Goal: Information Seeking & Learning: Learn about a topic

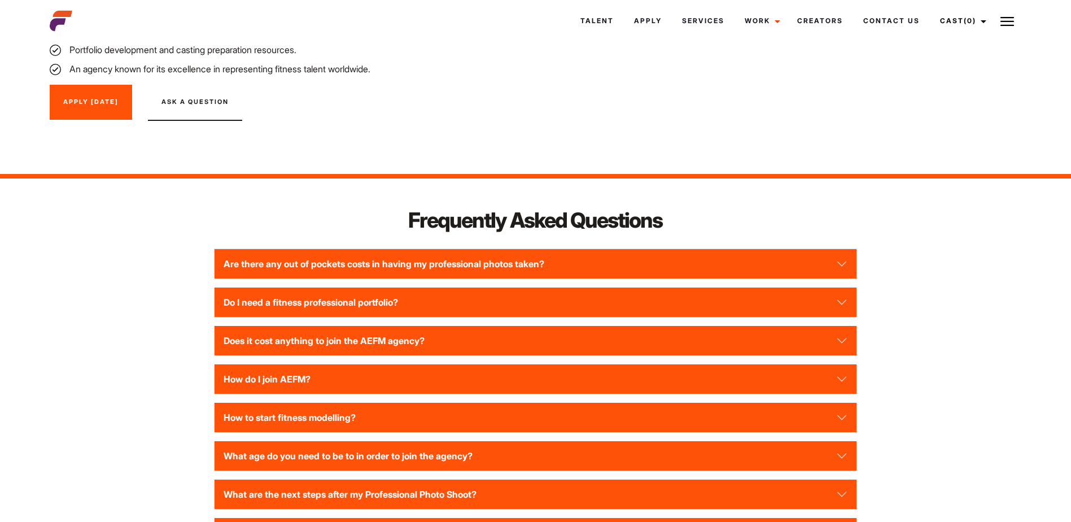
scroll to position [1298, 0]
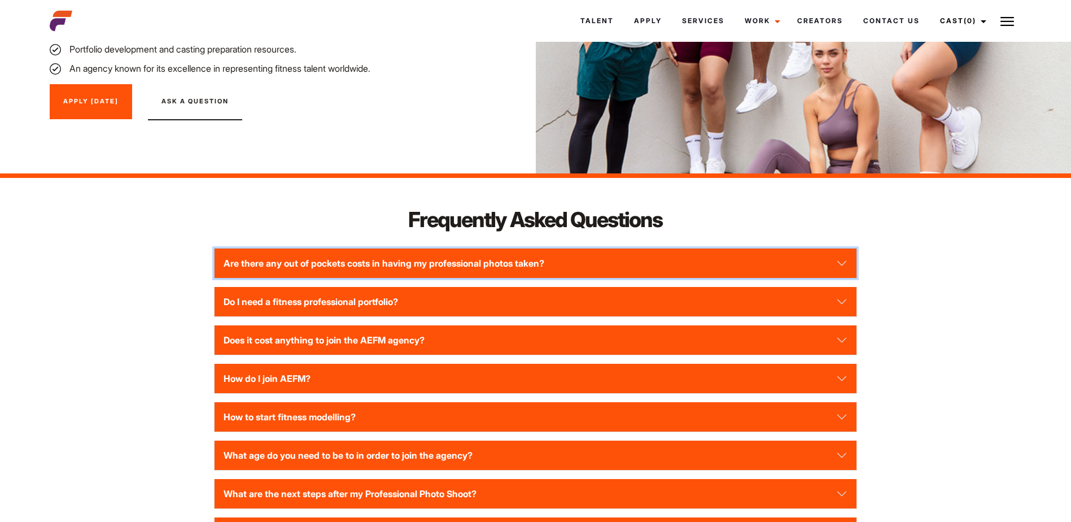
click at [457, 248] on button "Are there any out of pockets costs in having my professional photos taken?" at bounding box center [536, 262] width 642 height 29
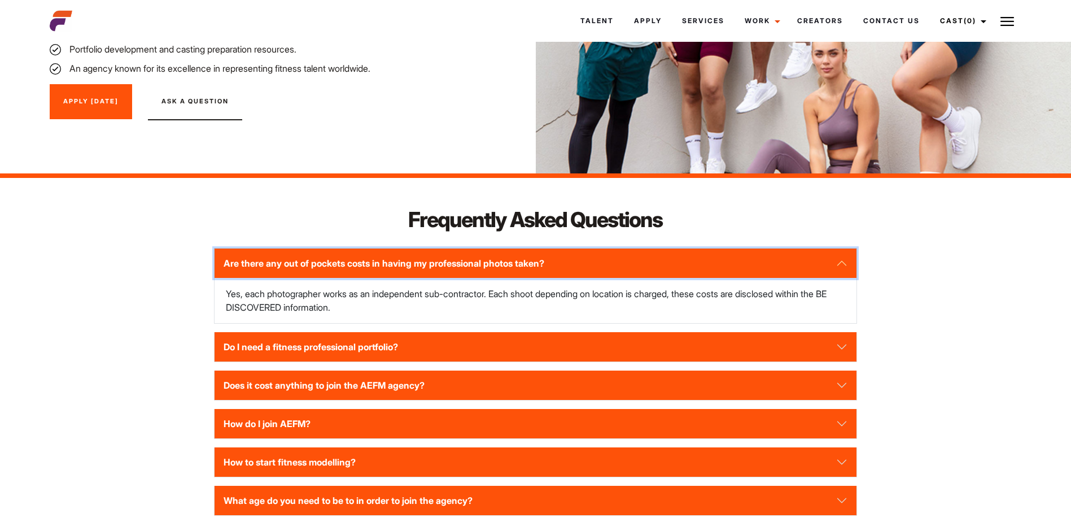
click at [383, 252] on button "Are there any out of pockets costs in having my professional photos taken?" at bounding box center [536, 262] width 642 height 29
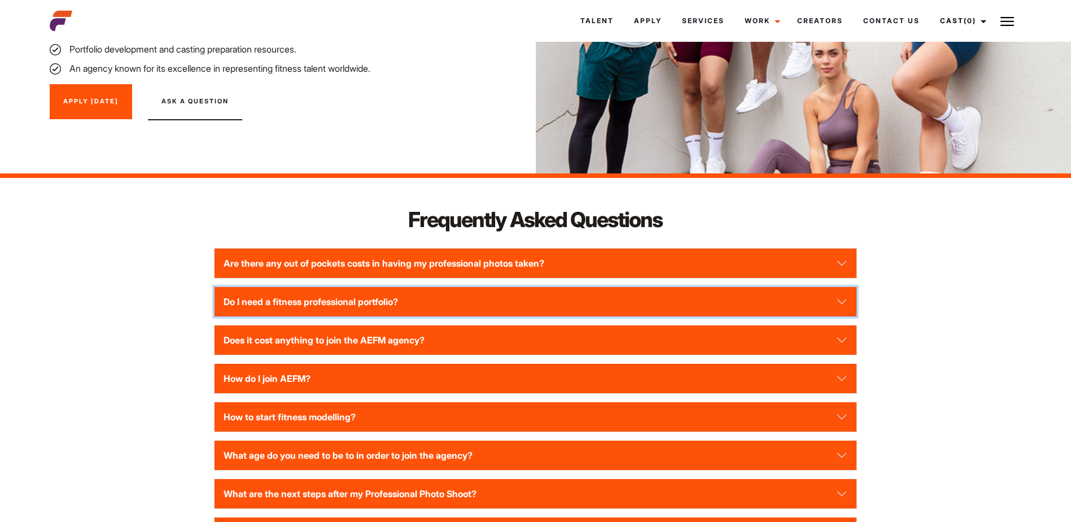
drag, startPoint x: 451, startPoint y: 290, endPoint x: 445, endPoint y: 287, distance: 6.1
click at [450, 290] on button "Do I need a fitness professional portfolio?" at bounding box center [536, 301] width 642 height 29
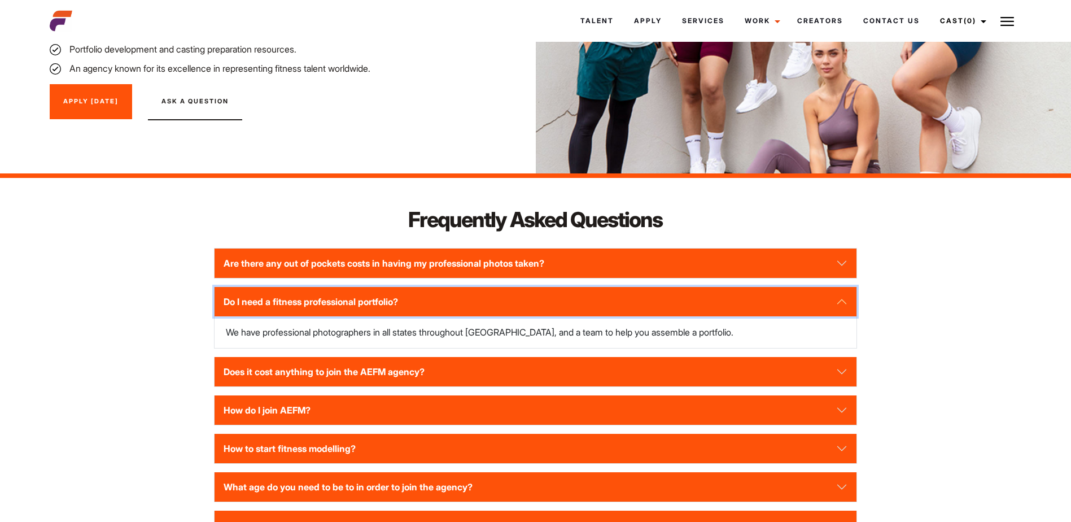
click at [442, 287] on button "Do I need a fitness professional portfolio?" at bounding box center [536, 301] width 642 height 29
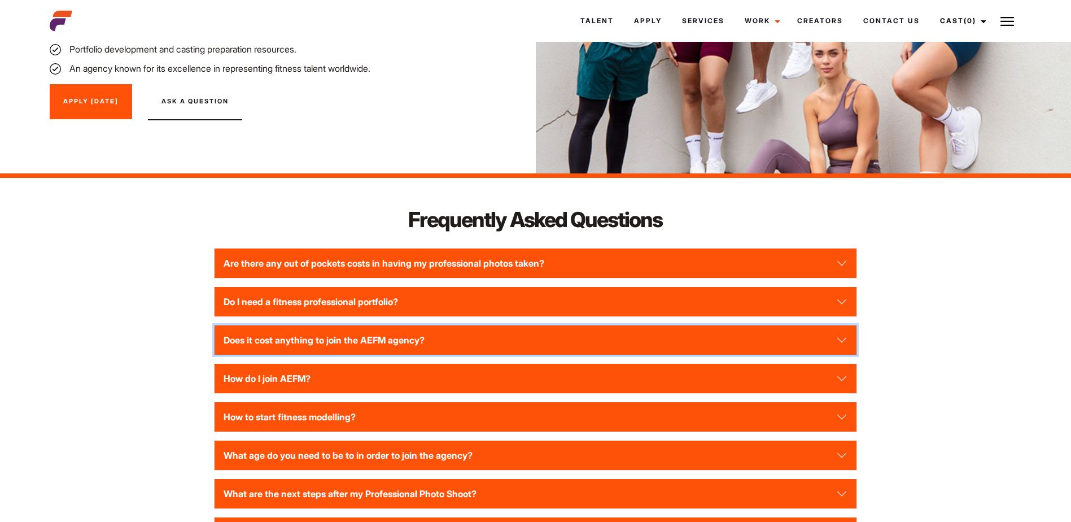
click at [427, 336] on button "Does it cost anything to join the AEFM agency?" at bounding box center [536, 339] width 642 height 29
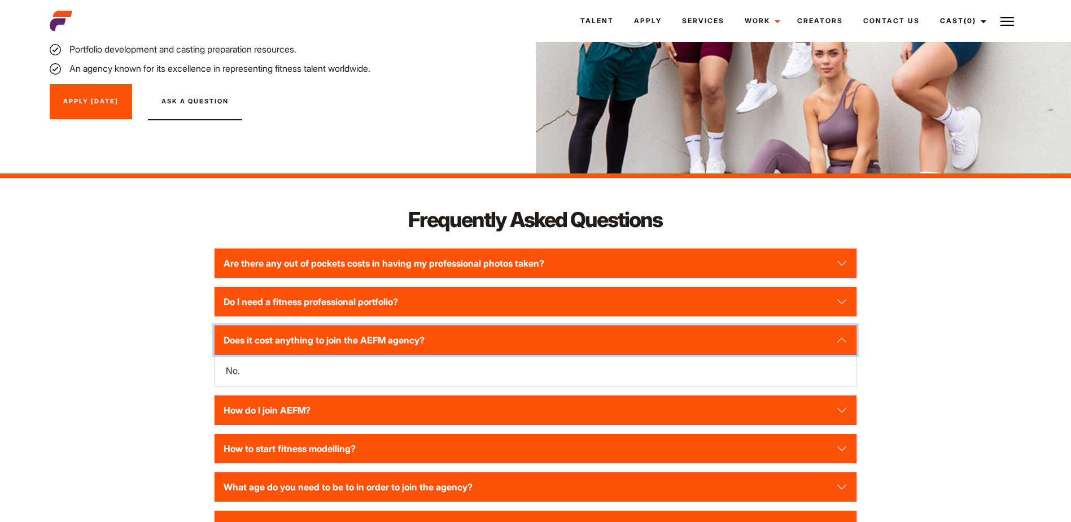
click at [427, 331] on button "Does it cost anything to join the AEFM agency?" at bounding box center [536, 339] width 642 height 29
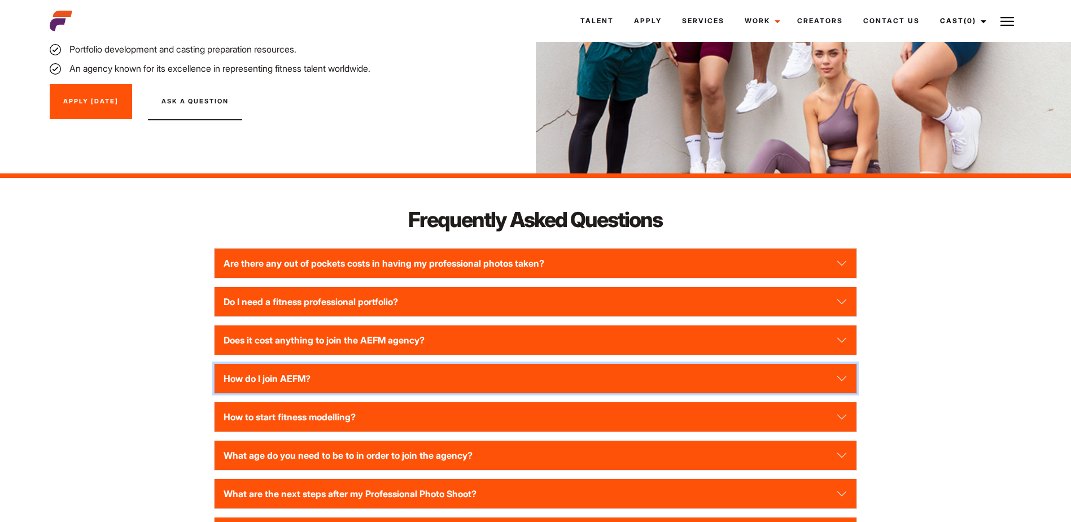
click at [444, 364] on button "How do I join AEFM?" at bounding box center [536, 378] width 642 height 29
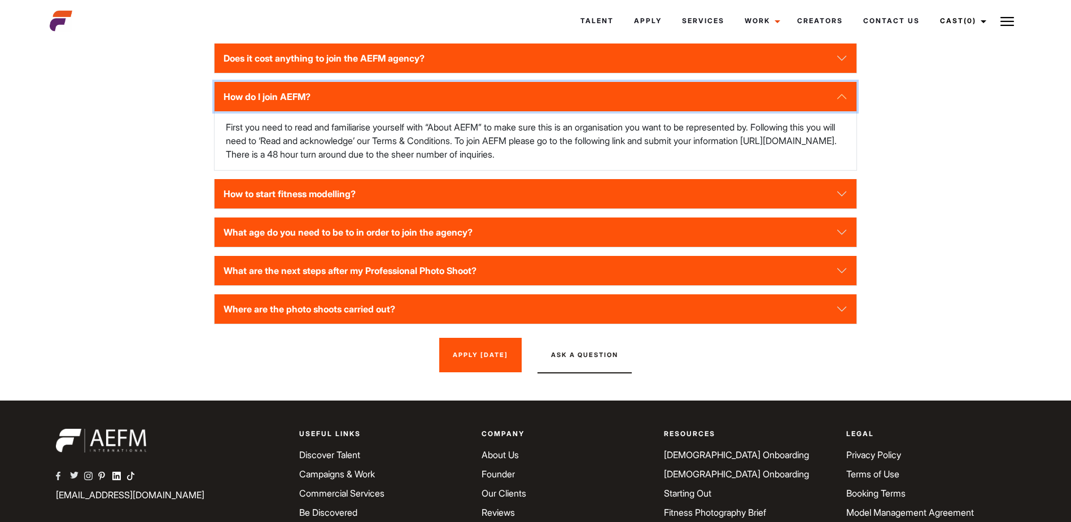
scroll to position [1581, 0]
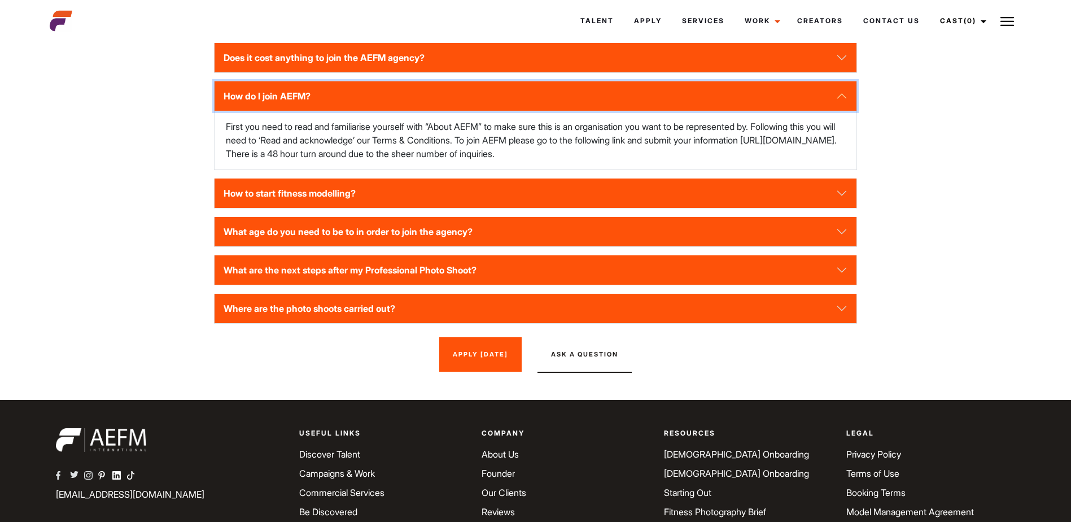
click at [374, 86] on button "How do I join AEFM?" at bounding box center [536, 95] width 642 height 29
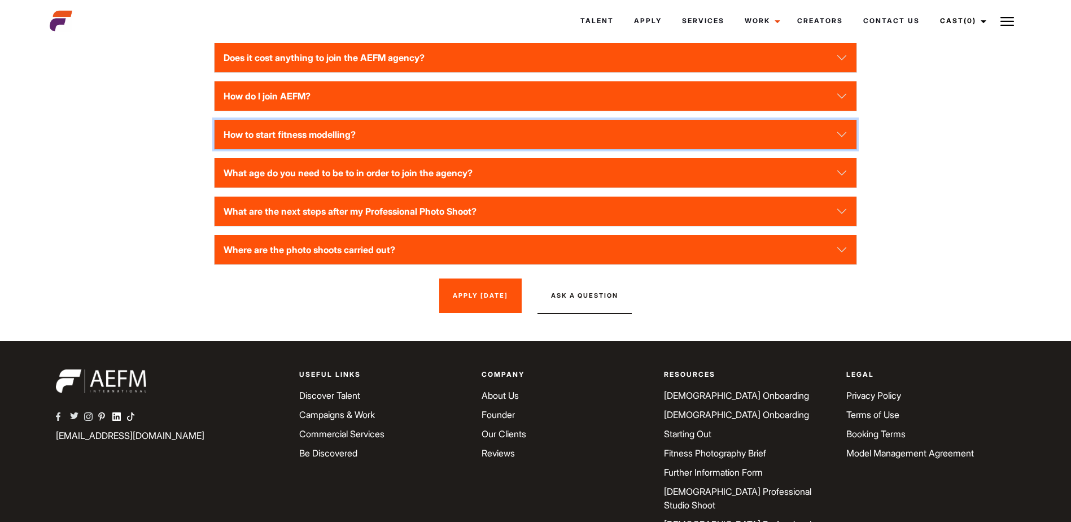
click at [367, 134] on button "How to start fitness modelling?" at bounding box center [536, 134] width 642 height 29
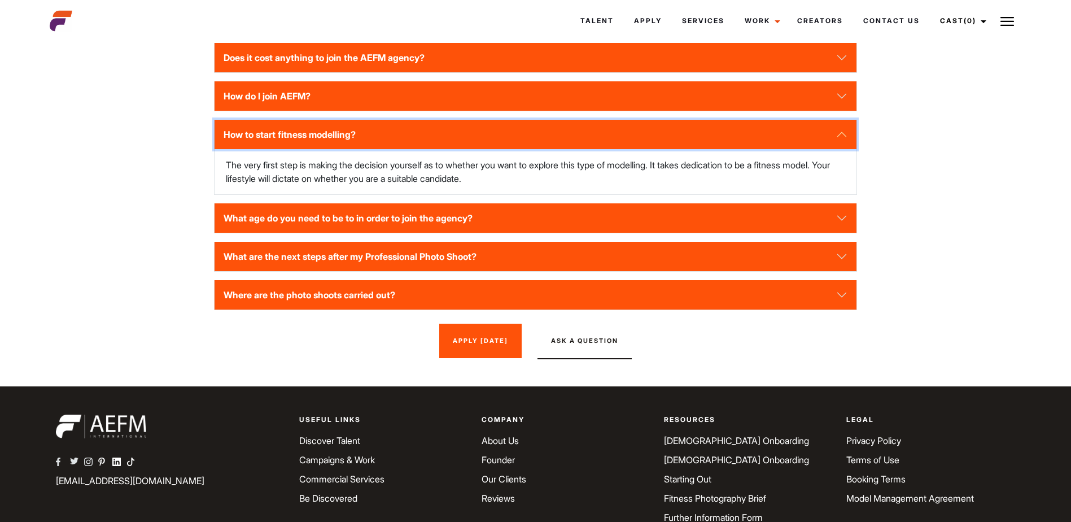
click at [353, 128] on button "How to start fitness modelling?" at bounding box center [536, 134] width 642 height 29
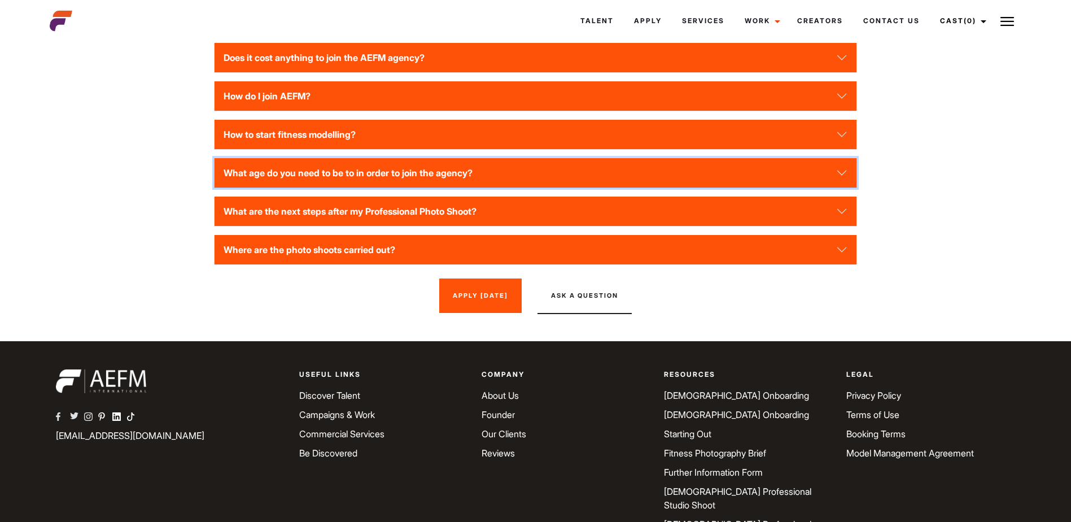
click at [416, 162] on button "What age do you need to be to in order to join the agency?" at bounding box center [536, 172] width 642 height 29
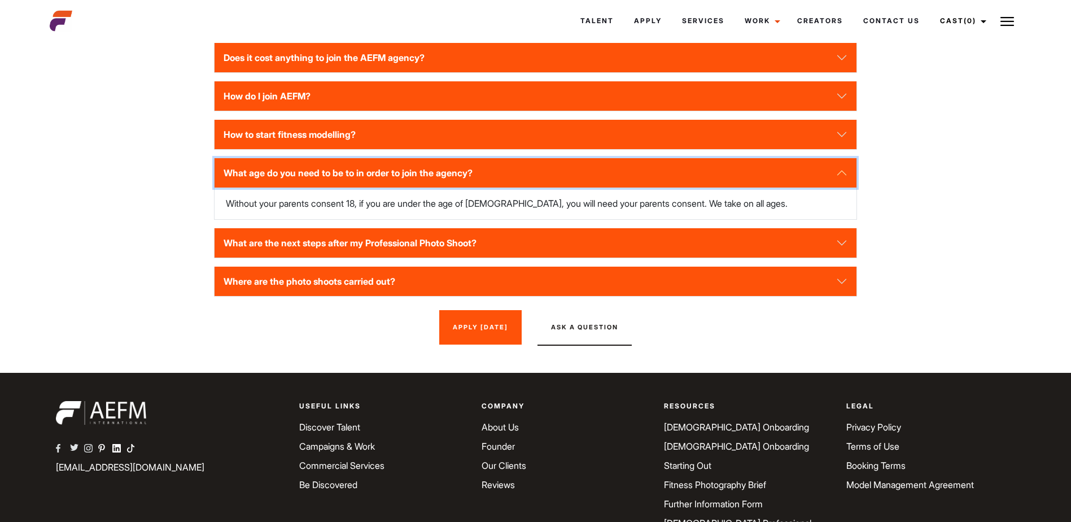
click at [413, 161] on button "What age do you need to be to in order to join the agency?" at bounding box center [536, 172] width 642 height 29
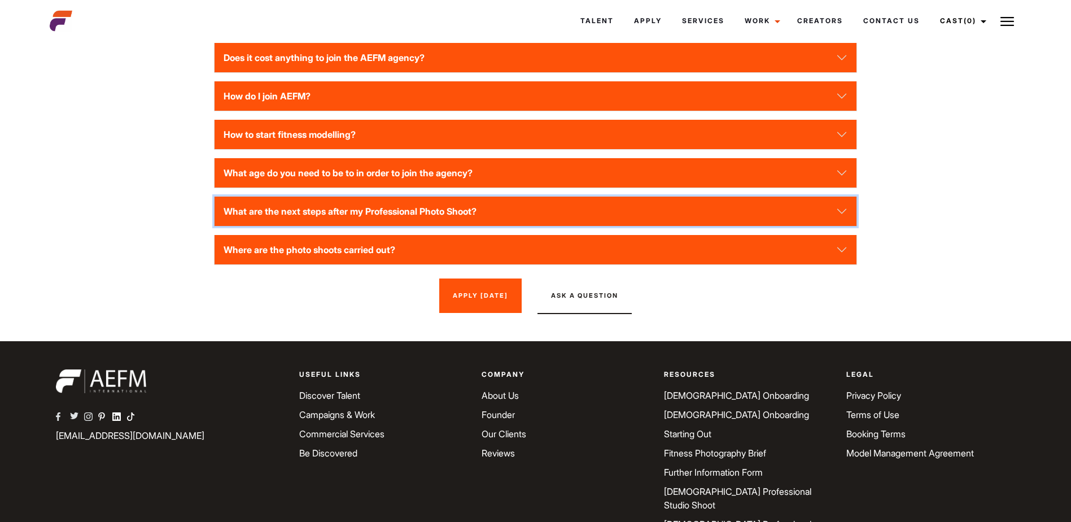
click at [444, 196] on button "What are the next steps after my Professional Photo Shoot?" at bounding box center [536, 210] width 642 height 29
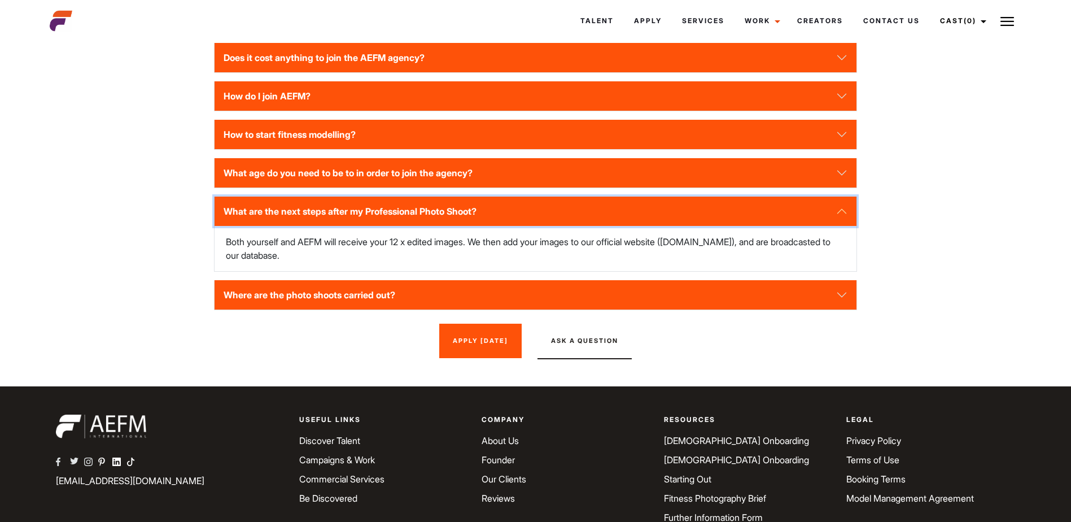
click at [442, 196] on button "What are the next steps after my Professional Photo Shoot?" at bounding box center [536, 210] width 642 height 29
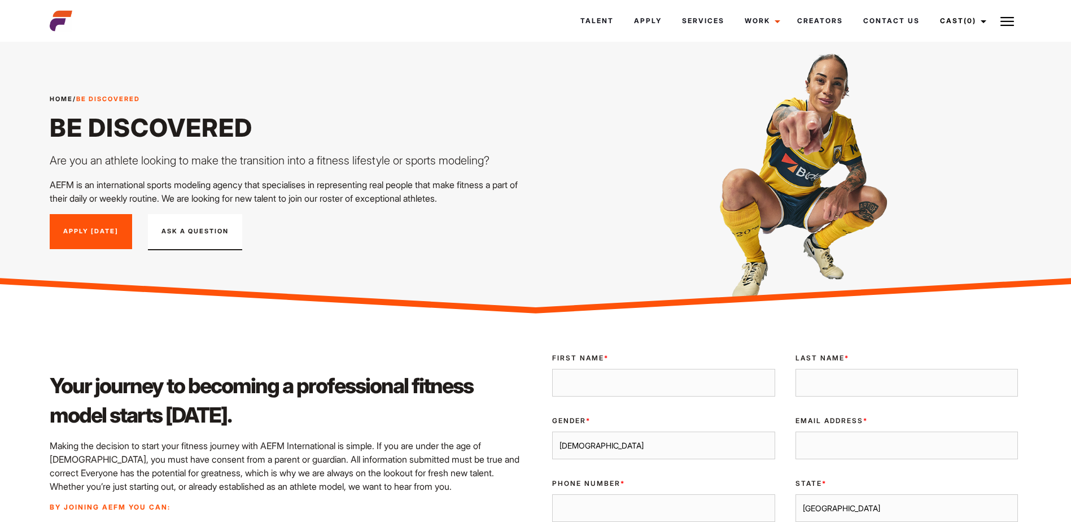
scroll to position [0, 0]
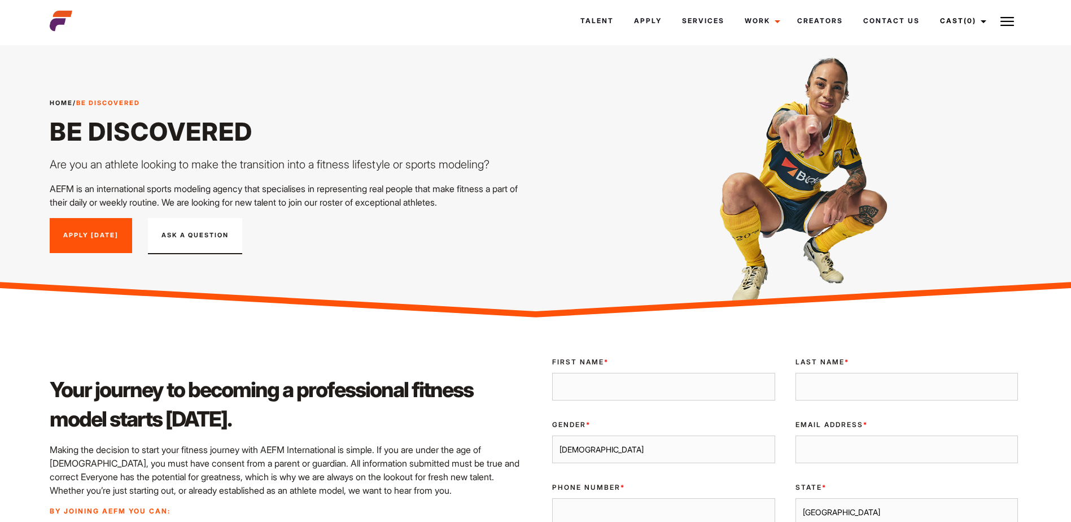
drag, startPoint x: 43, startPoint y: 128, endPoint x: 57, endPoint y: 123, distance: 15.0
